Goal: Task Accomplishment & Management: Use online tool/utility

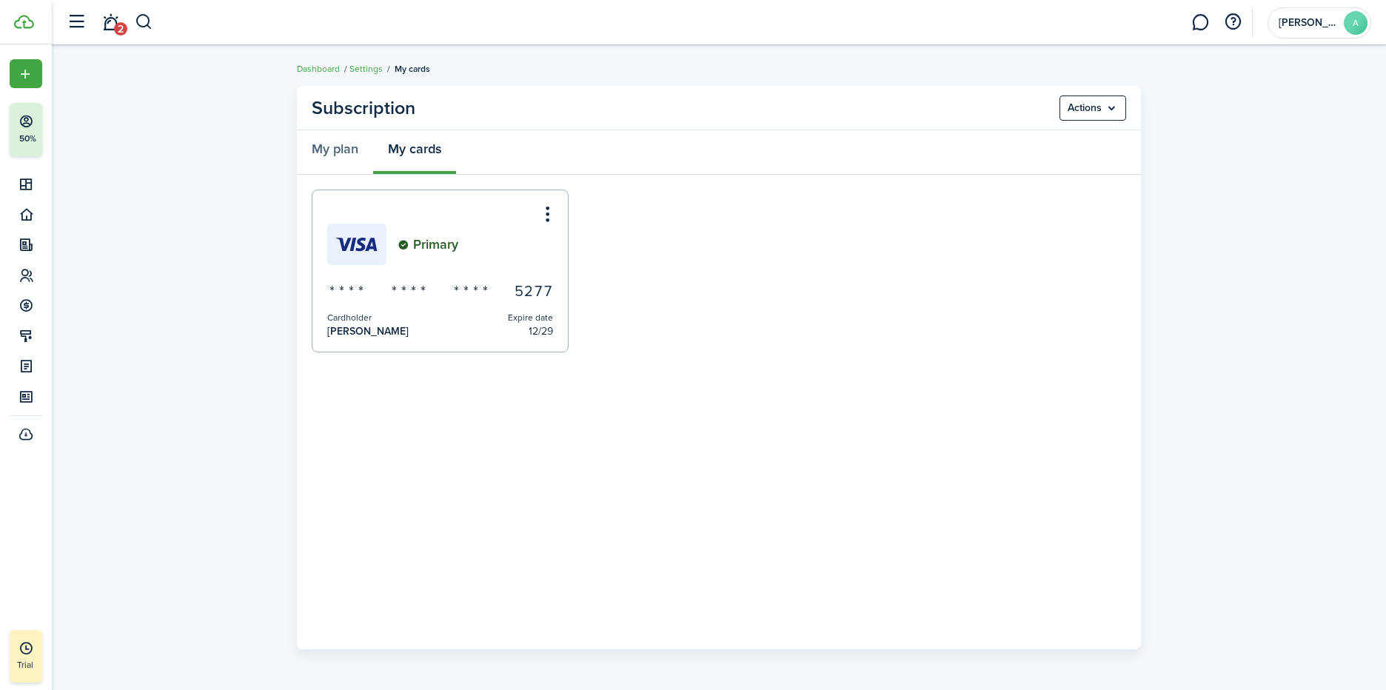
click at [1104, 107] on menu-btn "Actions" at bounding box center [1093, 108] width 67 height 25
click at [1167, 189] on subscription-card "Subscription Actions My plan My cards Primary * * * * * * * * * * * * 5 2 7 7 C…" at bounding box center [719, 368] width 1335 height 578
click at [120, 24] on span "2" at bounding box center [120, 28] width 13 height 13
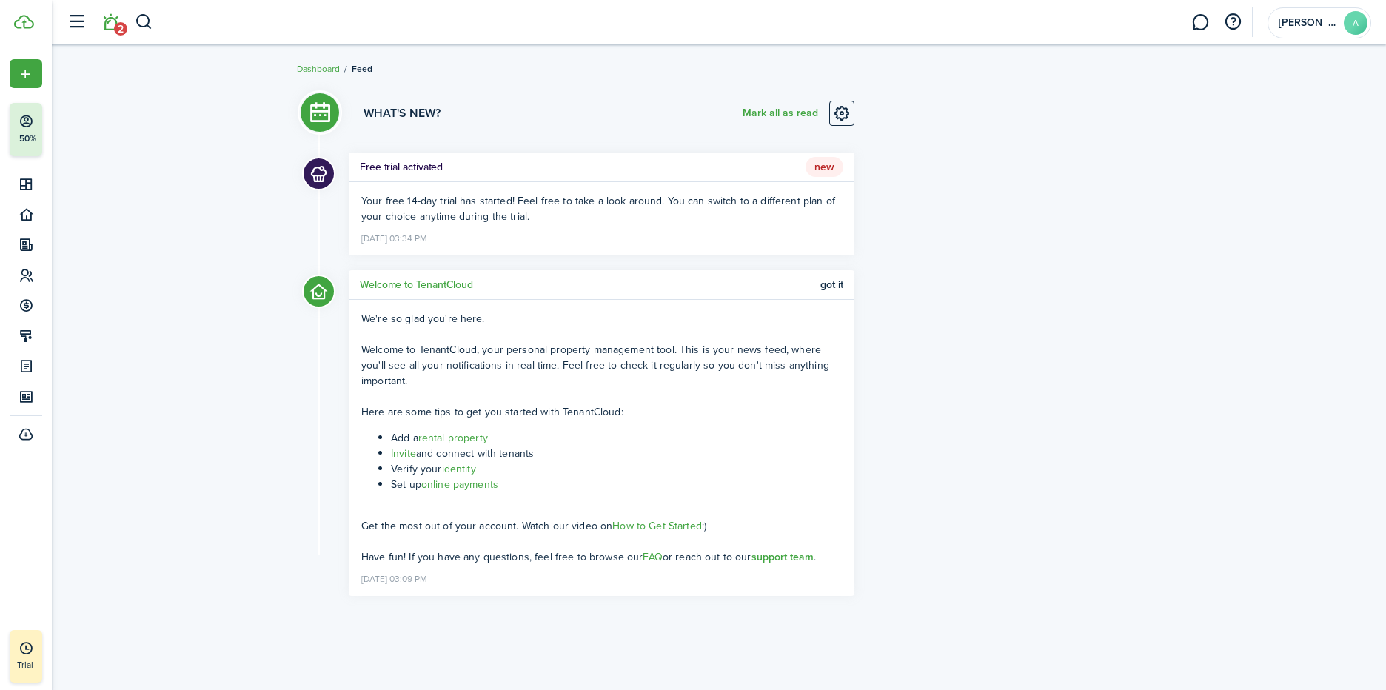
click at [327, 64] on link "Dashboard" at bounding box center [318, 68] width 43 height 13
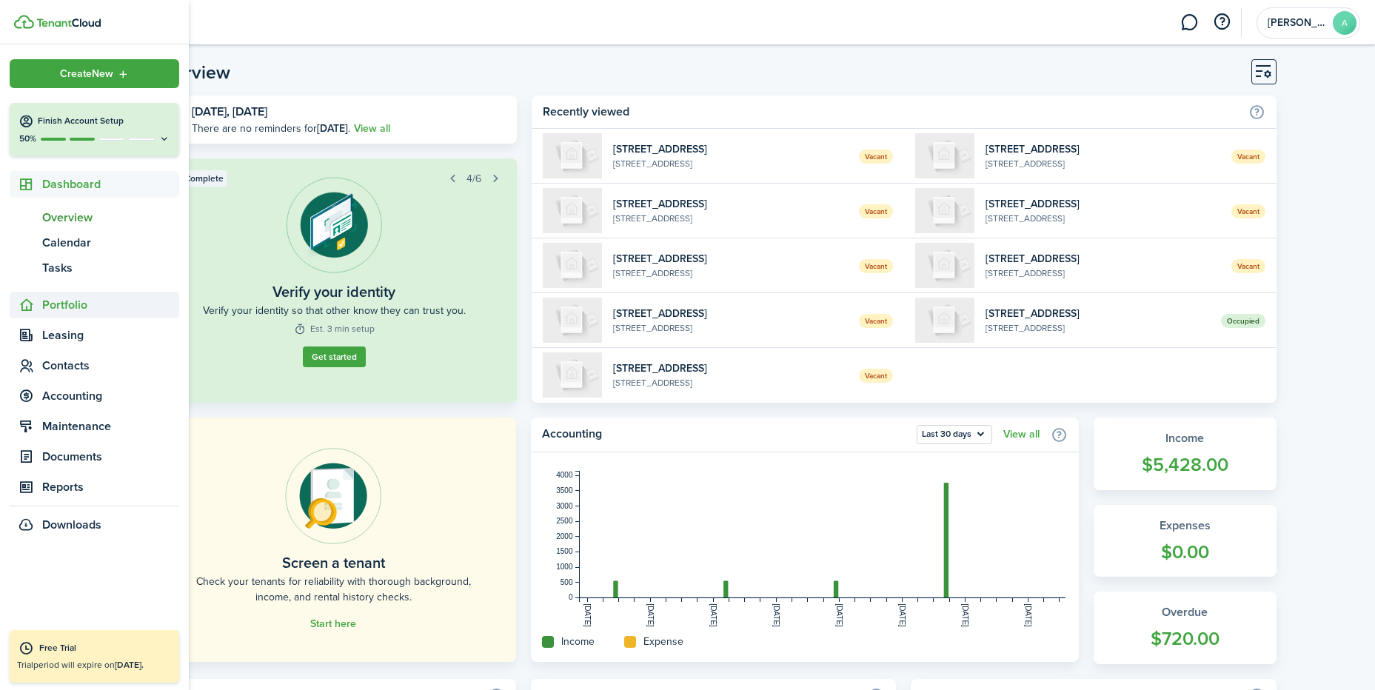
click at [67, 304] on span "Portfolio" at bounding box center [110, 305] width 137 height 18
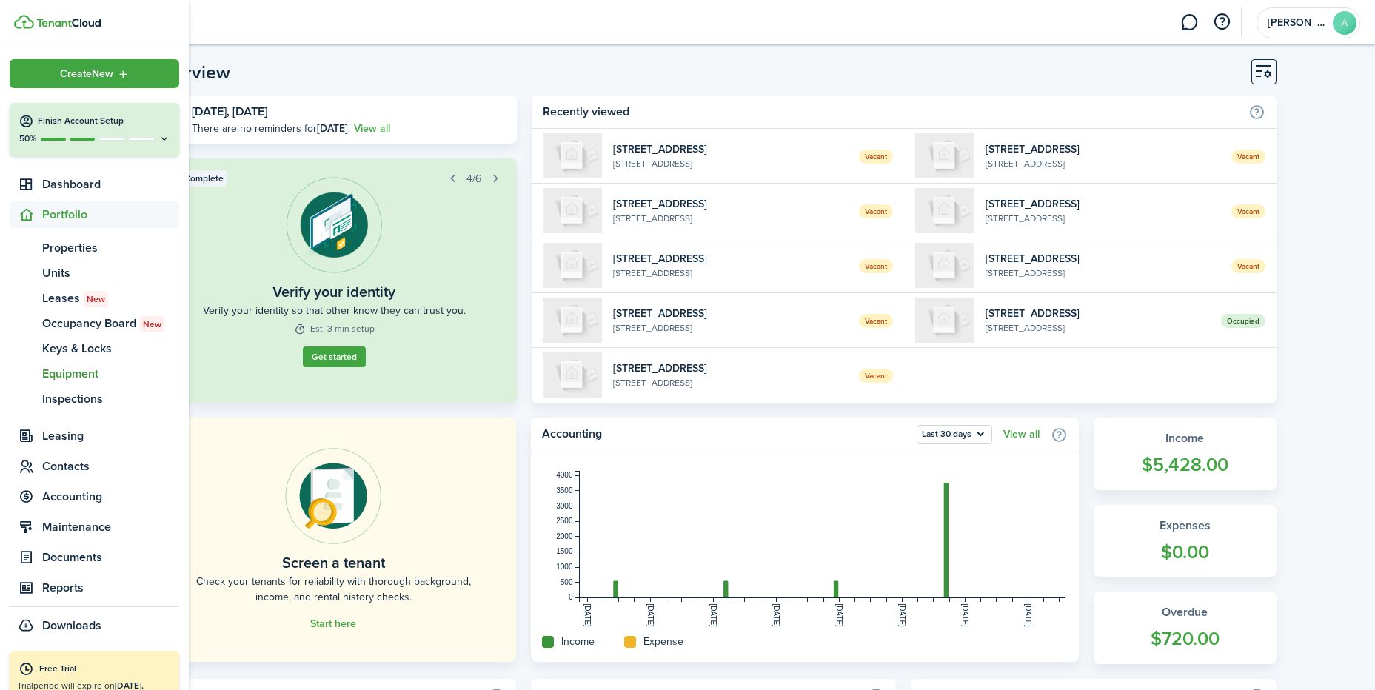
click at [84, 376] on span "Equipment" at bounding box center [110, 374] width 137 height 18
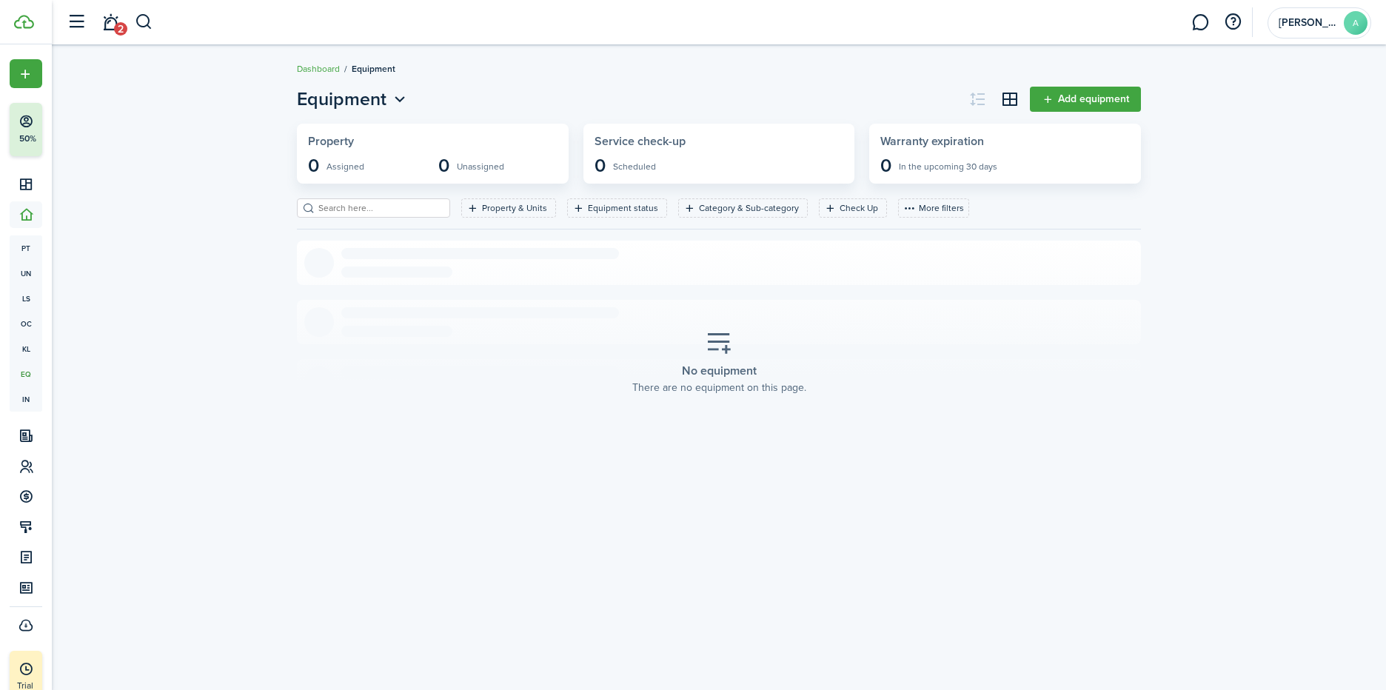
click at [1047, 96] on link "Add equipment" at bounding box center [1085, 99] width 111 height 25
click at [316, 70] on link "Dashboard" at bounding box center [318, 68] width 43 height 13
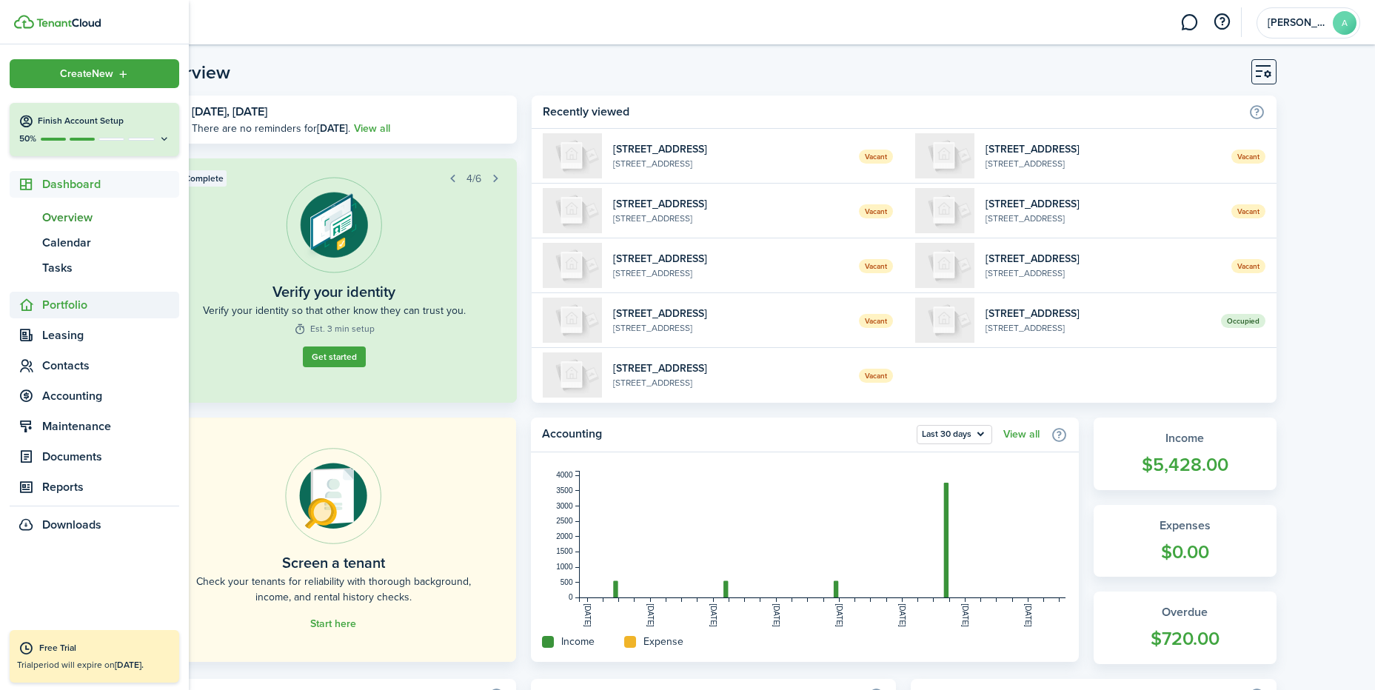
click at [69, 300] on span "Portfolio" at bounding box center [110, 305] width 137 height 18
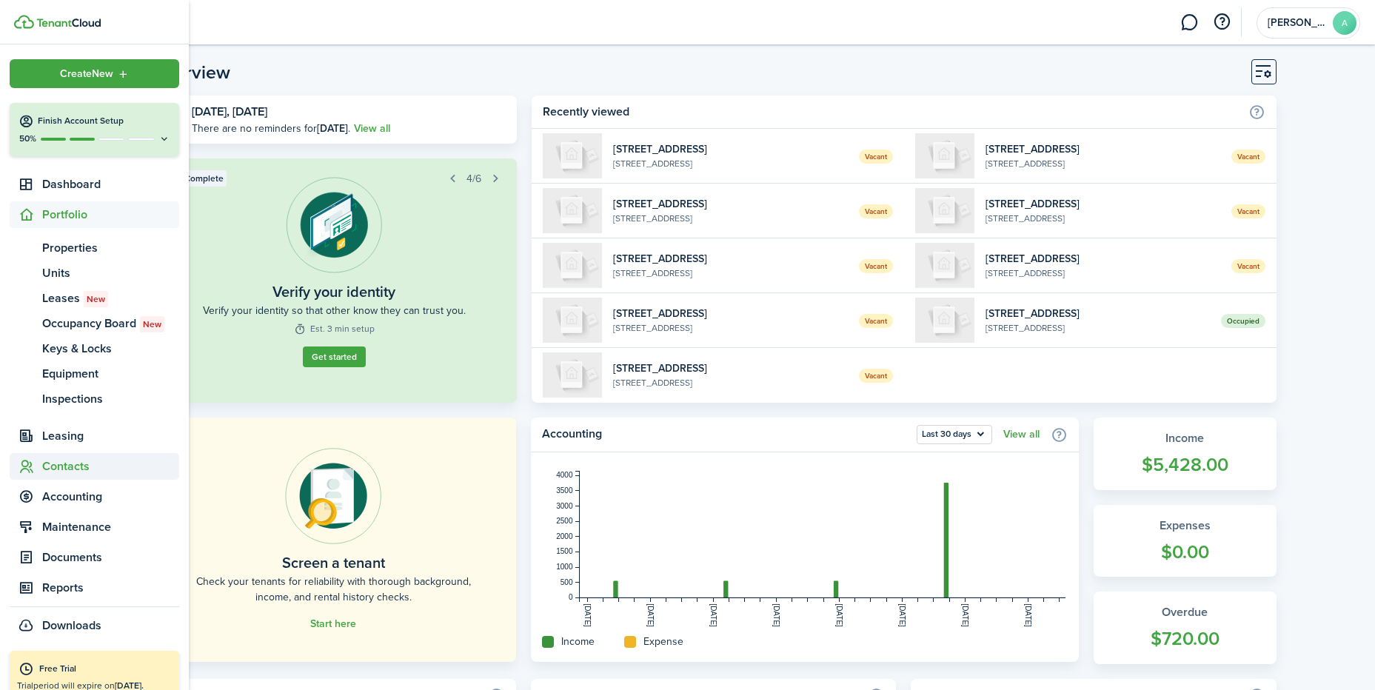
click at [82, 461] on span "Contacts" at bounding box center [110, 467] width 137 height 18
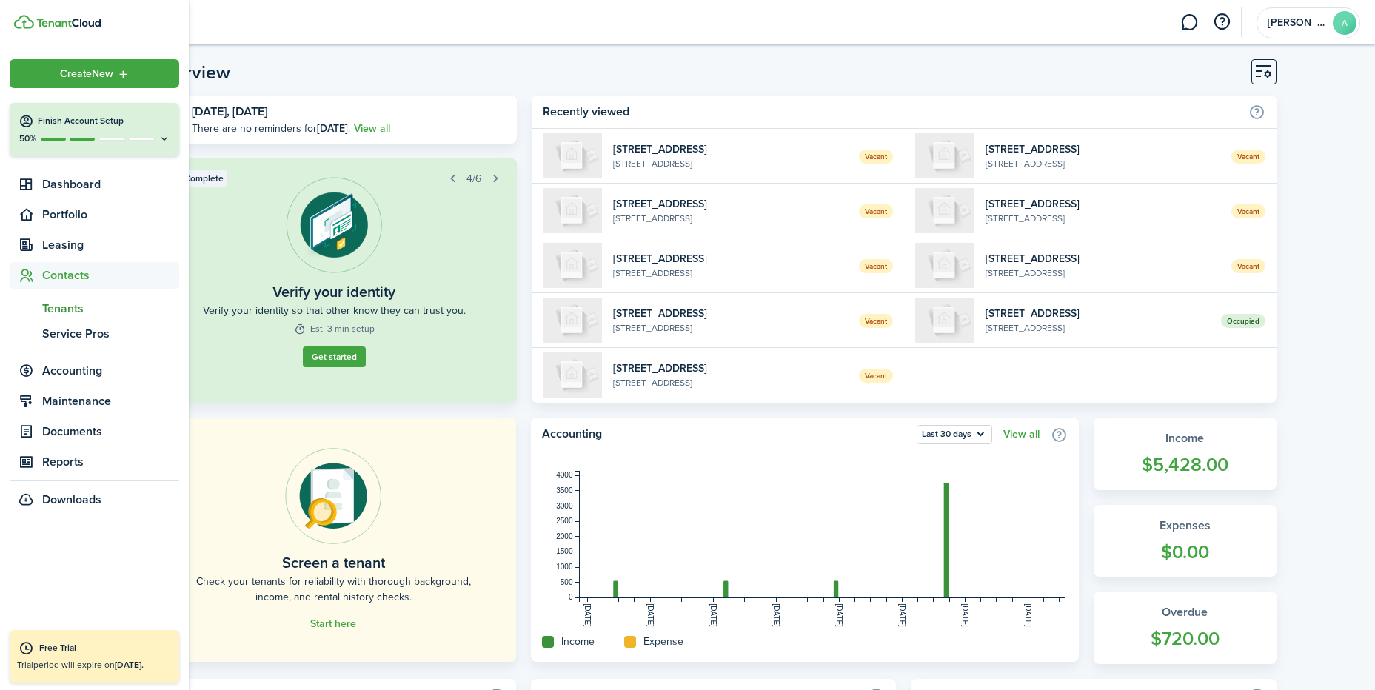
click at [59, 305] on span "Tenants" at bounding box center [110, 309] width 137 height 18
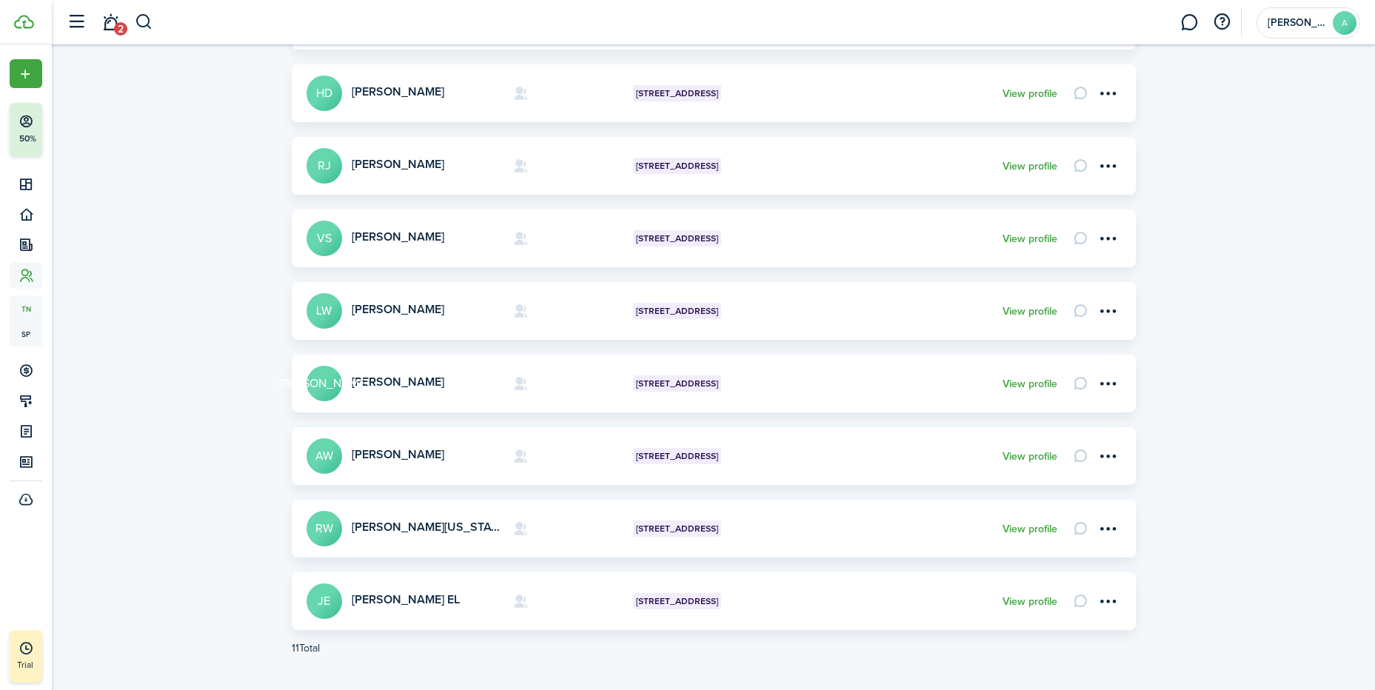
scroll to position [336, 0]
